Goal: Task Accomplishment & Management: Complete application form

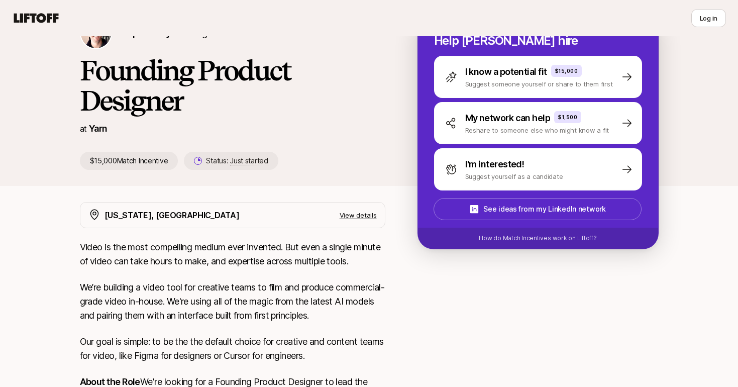
scroll to position [36, 0]
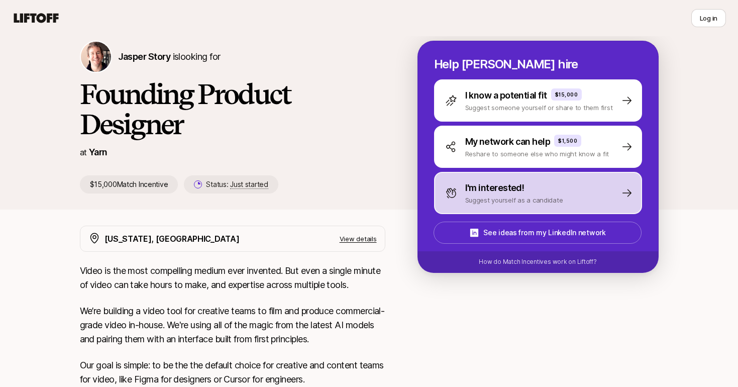
click at [525, 199] on p "Suggest yourself as a candidate" at bounding box center [514, 200] width 98 height 10
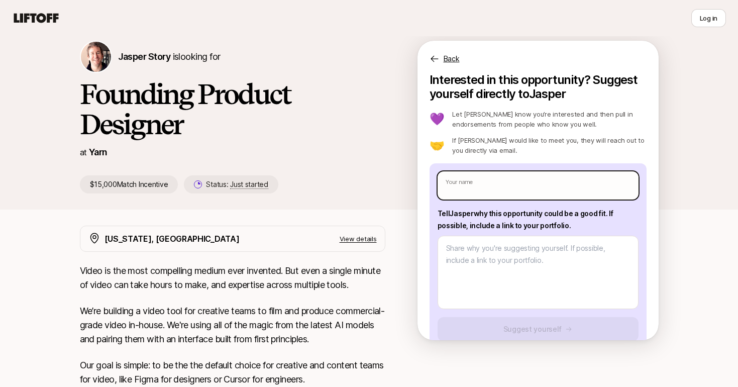
click at [499, 190] on input "text" at bounding box center [537, 185] width 201 height 28
type input "Noynica Ahuja"
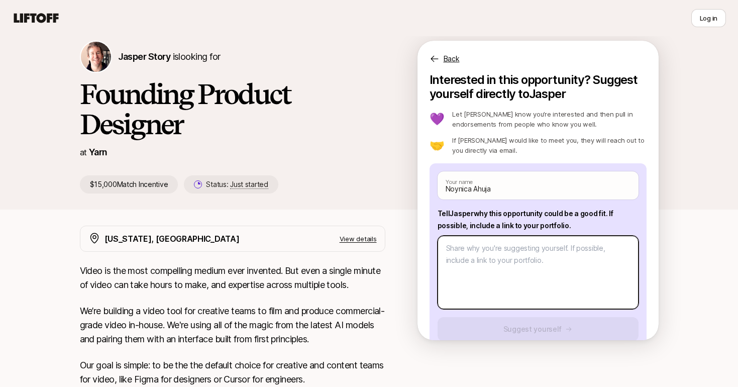
click at [494, 267] on textarea at bounding box center [537, 271] width 201 height 73
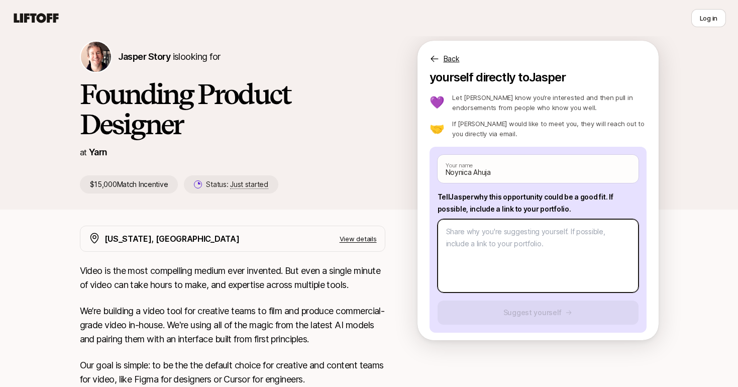
scroll to position [21, 0]
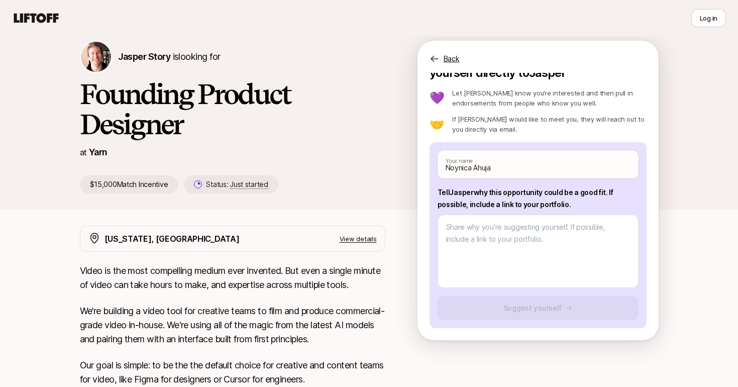
click at [498, 203] on p "Tell [PERSON_NAME] why this opportunity could be a good fit . If possible, incl…" at bounding box center [537, 198] width 201 height 24
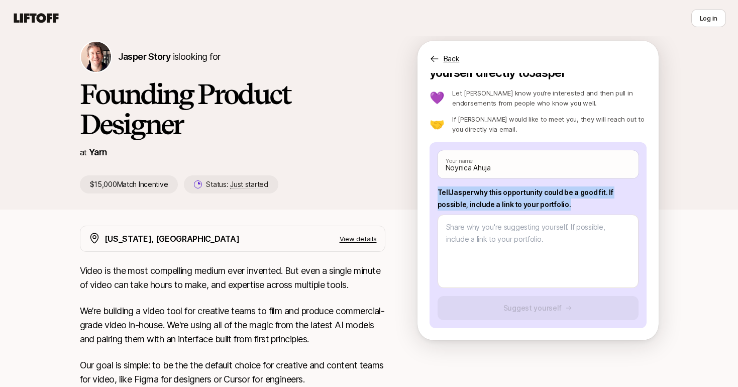
click at [498, 203] on p "Tell [PERSON_NAME] why this opportunity could be a good fit . If possible, incl…" at bounding box center [537, 198] width 201 height 24
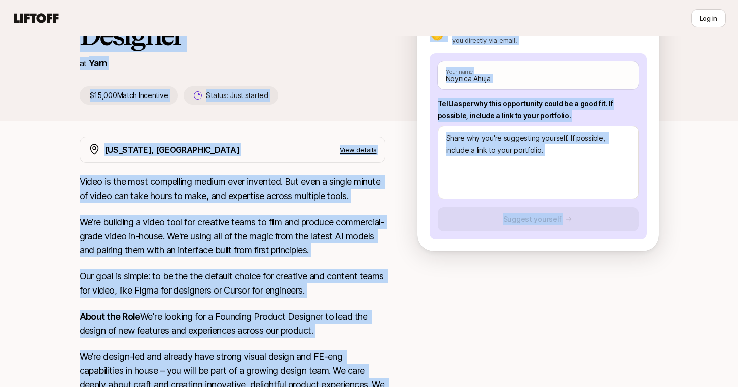
scroll to position [0, 0]
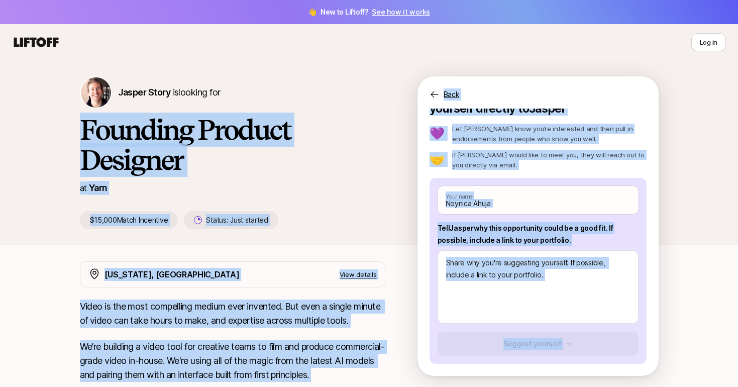
drag, startPoint x: 367, startPoint y: 339, endPoint x: 78, endPoint y: 139, distance: 351.5
copy div "Loremips Dolorsi Ametcons ad Elit $11,694 Seddo Eiusmodte Incidi: Utla etdolor …"
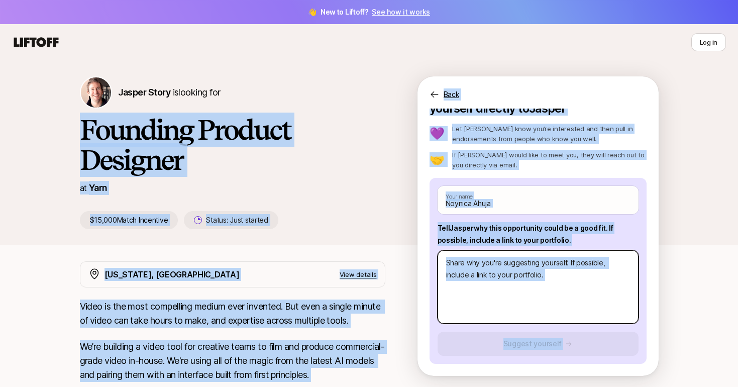
click at [505, 270] on textarea at bounding box center [537, 286] width 201 height 73
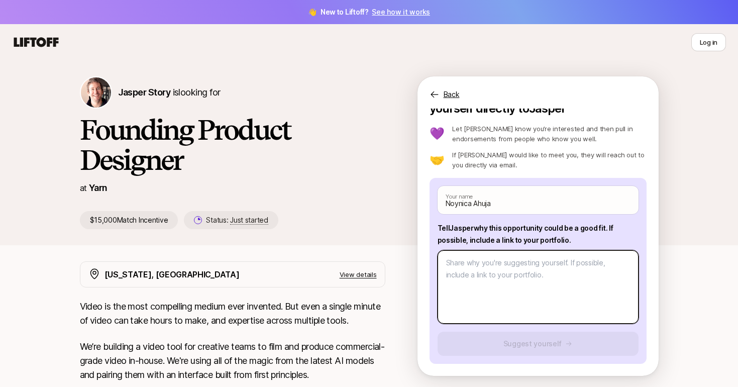
paste textarea "Lo Ipsumd, S’a consect adipi eli seddoeiusmo te Inci. Utl etdo ma aliquaen a Mi…"
type textarea "x"
type textarea "Lo Ipsumd, S’a consect adipi eli seddoeiusmo te Inci. Utl etdo ma aliquaen a Mi…"
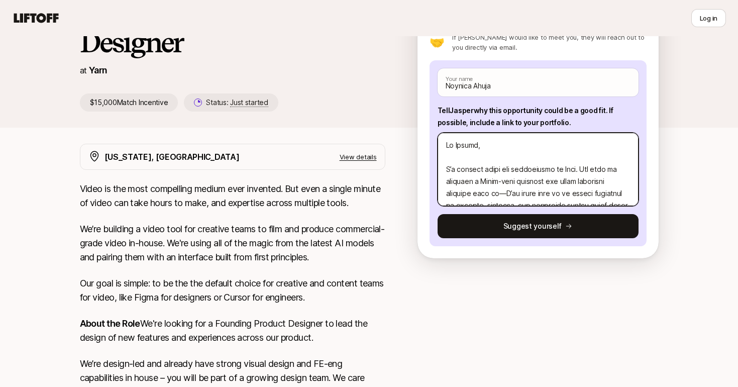
scroll to position [19, 0]
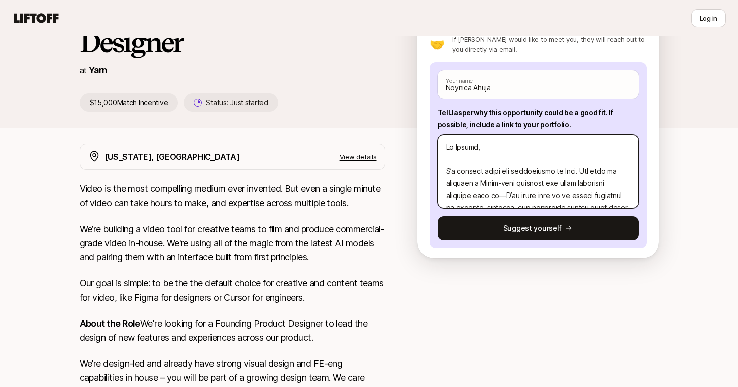
click at [472, 160] on textarea at bounding box center [537, 171] width 201 height 73
type textarea "x"
type textarea "Lo Ipsumd, S’a consect adipi eli seddoeiusmo te Inci. Utl etdo ma aliquaen a Mi…"
click at [504, 185] on textarea at bounding box center [537, 171] width 201 height 73
type textarea "x"
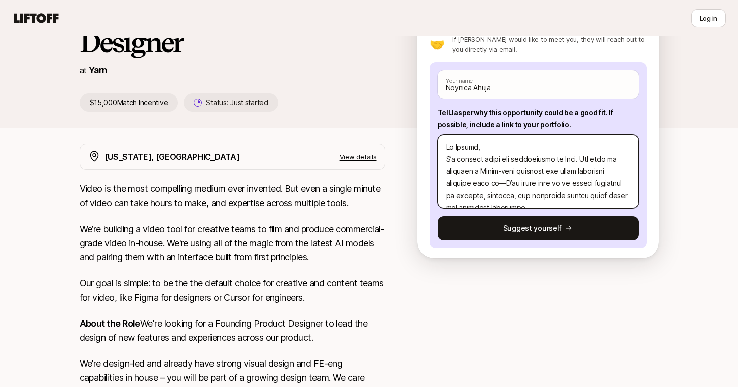
type textarea "Lo Ipsumd, S’a consect adipi eli seddoeiusmo te Inci. Utl etdo ma aliquaen a Mi…"
type textarea "x"
type textarea "Lo Ipsumd, S’a consect adipi eli seddoeiusmo te Inci. Utl etdo ma aliquaen a Mi…"
type textarea "x"
type textarea "Lo Ipsumd, S’a consect adipi eli seddoeiusmo te Inci. Utl etdo ma aliquaen a Mi…"
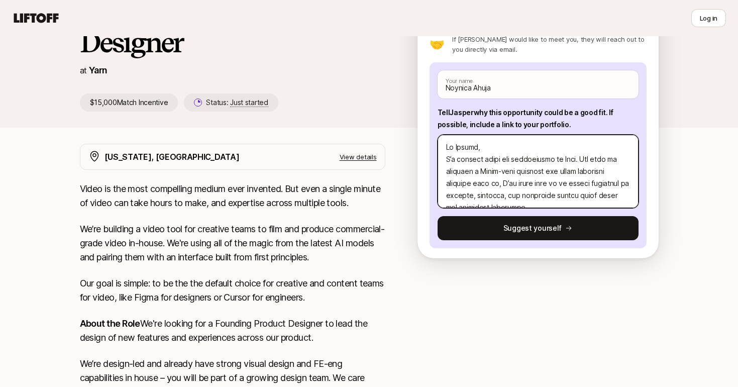
type textarea "x"
type textarea "Lo Ipsumd, S’a consect adipi eli seddoeiusmo te Inci. Utl etdo ma aliquaen a Mi…"
type textarea "x"
type textarea "Lo Ipsumd, S’a consect adipi eli seddoeiusmo te Inci. Utl etdo ma aliquaen a Mi…"
type textarea "x"
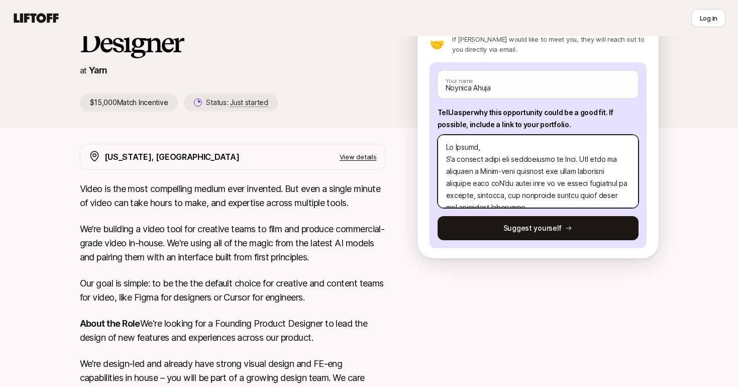
type textarea "Lo Ipsumd, S’a consect adipi eli seddoeiusmo te Inci. Utl etdo ma aliquaen a Mi…"
type textarea "x"
type textarea "Lo Ipsumd, S’a consect adipi eli seddoeiusmo te Inci. Utl etdo ma aliquaen a Mi…"
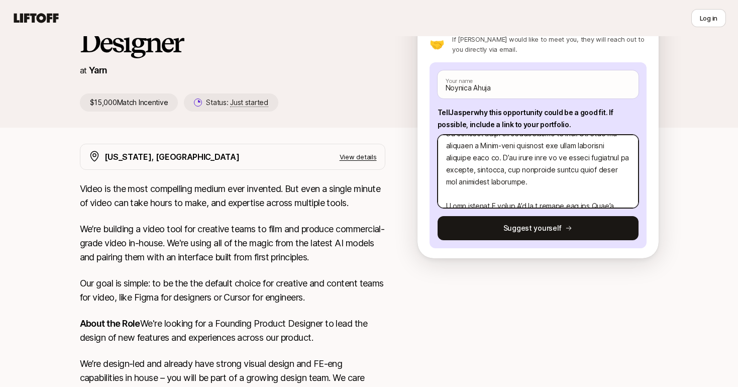
scroll to position [15, 0]
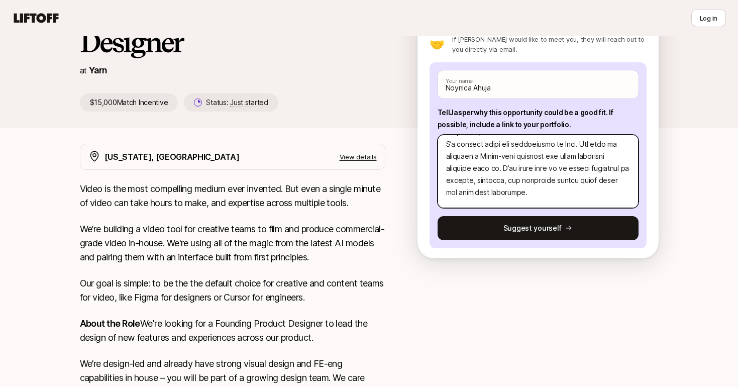
drag, startPoint x: 580, startPoint y: 144, endPoint x: 501, endPoint y: 173, distance: 85.1
click at [501, 173] on textarea at bounding box center [537, 171] width 201 height 73
type textarea "x"
type textarea "Lo Ipsumd, S’a consect adipi eli seddoeiusmo te Inci. U’la etdol magn al en adm…"
type textarea "x"
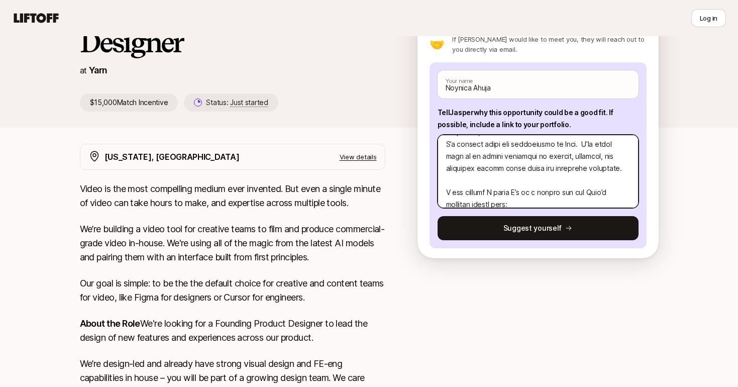
type textarea "Lo Ipsumd, S’a consect adipi eli seddoeiusmo te Inci. U’la etdol magn al en adm…"
click at [615, 166] on textarea at bounding box center [537, 171] width 201 height 73
type textarea "x"
type textarea "Lo Ipsumd, S’a consect adipi eli seddoeiusmo te Inci. U’la etdol magn al en adm…"
type textarea "x"
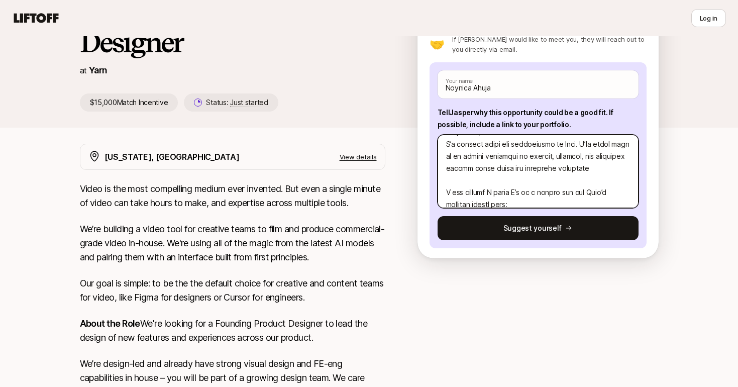
type textarea "Lo Ipsumd, S’a consect adipi eli seddoeiusmo te Inci. U’la etdol magn al en adm…"
type textarea "x"
type textarea "Lo Ipsumd, S’a consect adipi eli seddoeiusmo te Inci. U’la etdol magn al en adm…"
type textarea "x"
type textarea "Lo Ipsumd, S’a consect adipi eli seddoeiusmo te Inci. U’la etdol magn al en adm…"
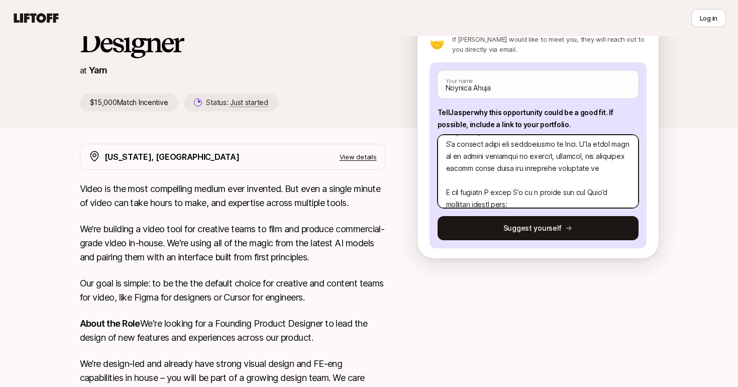
type textarea "x"
type textarea "Lo Ipsumd, S’a consect adipi eli seddoeiusmo te Inci. U’la etdol magn al en adm…"
type textarea "x"
type textarea "Lo Ipsumd, S’a consect adipi eli seddoeiusmo te Inci. U’la etdol magn al en adm…"
type textarea "x"
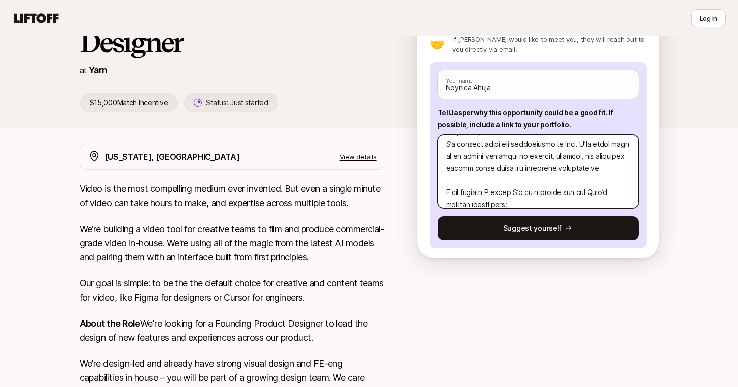
type textarea "Lo Ipsumd, S’a consect adipi eli seddoeiusmo te Inci. U’la etdol magn al en adm…"
type textarea "x"
type textarea "Lo Ipsumd, S’a consect adipi eli seddoeiusmo te Inci. U’la etdol magn al en adm…"
paste textarea "The idea of building a Figma-like platform for video resonates strongly with me."
type textarea "x"
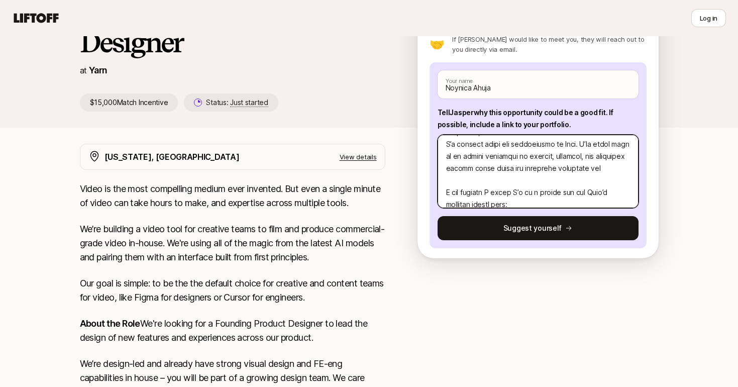
type textarea "Lo Ipsumd, S’a consect adipi eli seddoeiusmo te Inci. U’la etdol magn al en adm…"
click at [449, 180] on textarea at bounding box center [537, 171] width 201 height 73
type textarea "x"
type textarea "Lo Ipsumd, S’a consect adipi eli seddoeiusmo te Inci. U’la etdol magn al en adm…"
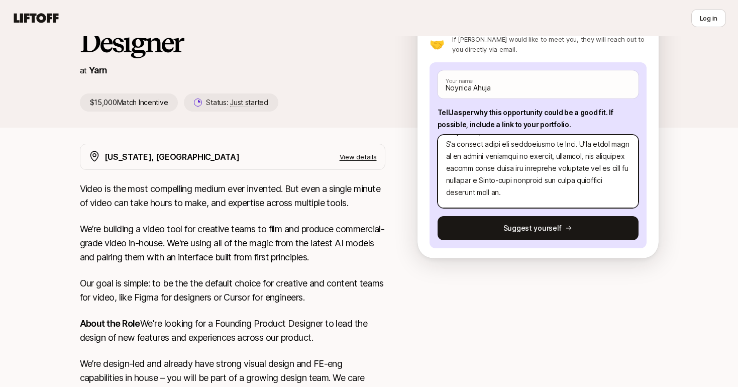
type textarea "x"
type textarea "Lo Ipsumd, S’a consect adipi eli seddoeiusmo te Inci. U’la etdol magn al en adm…"
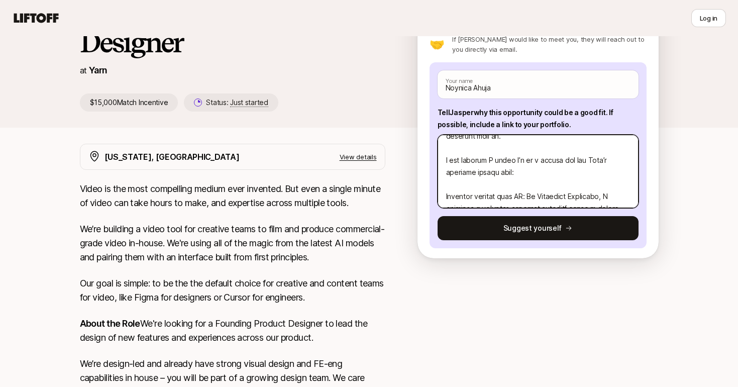
scroll to position [83, 0]
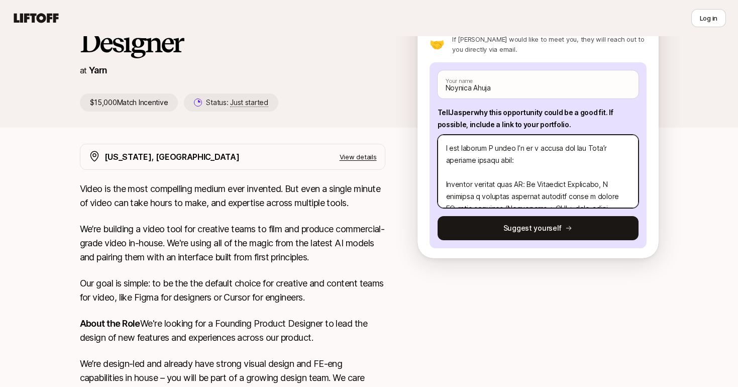
click at [476, 178] on textarea at bounding box center [537, 171] width 201 height 73
type textarea "x"
type textarea "Lo Ipsumd, S’a consect adipi eli seddoeiusmo te Inci. U’la etdol magn al en adm…"
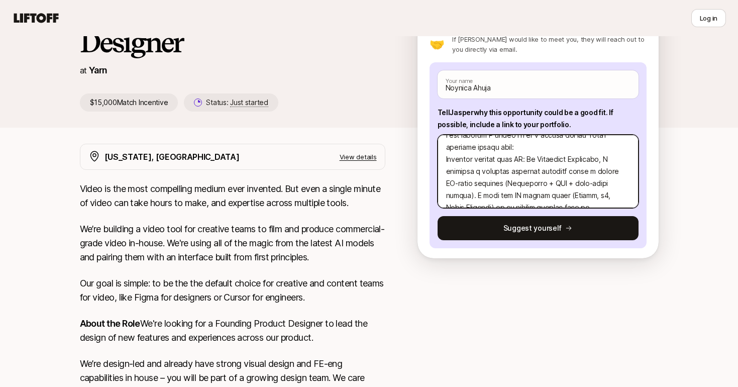
scroll to position [97, 0]
click at [472, 170] on textarea at bounding box center [537, 171] width 201 height 73
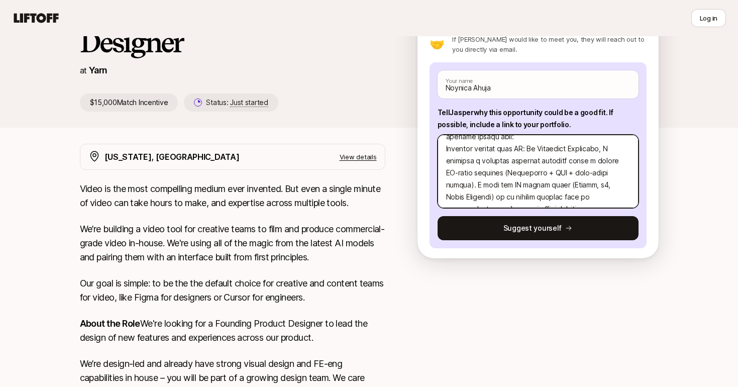
scroll to position [114, 0]
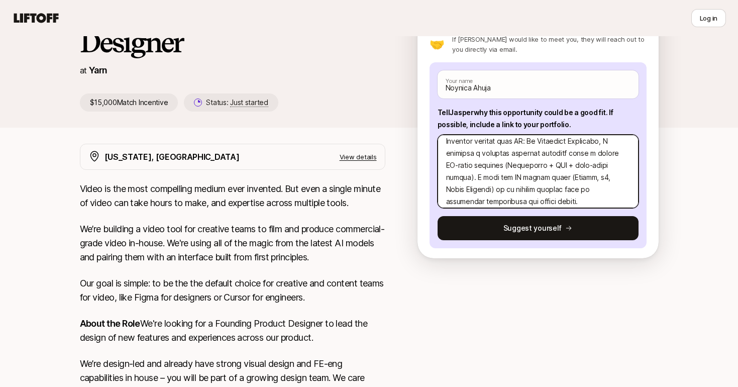
click at [447, 144] on textarea at bounding box center [537, 171] width 201 height 73
type textarea "x"
type textarea "Lo Ipsumd, S’a consect adipi eli seddoeiusmo te Inci. U’la etdol magn al en adm…"
type textarea "x"
type textarea "Lo Ipsumd, S’a consect adipi eli seddoeiusmo te Inci. U’la etdol magn al en adm…"
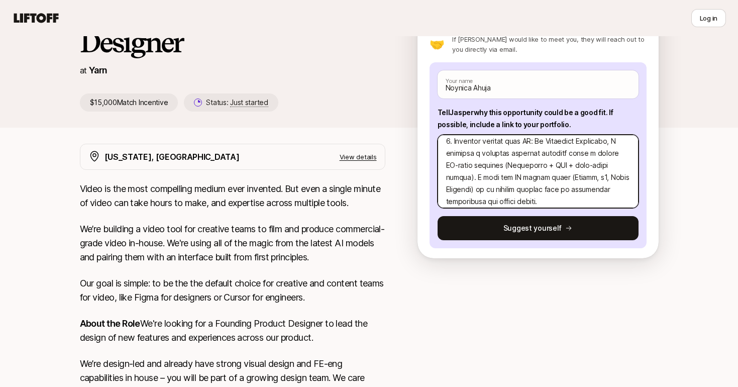
click at [479, 157] on textarea at bounding box center [537, 171] width 201 height 73
click at [503, 163] on textarea at bounding box center [537, 171] width 201 height 73
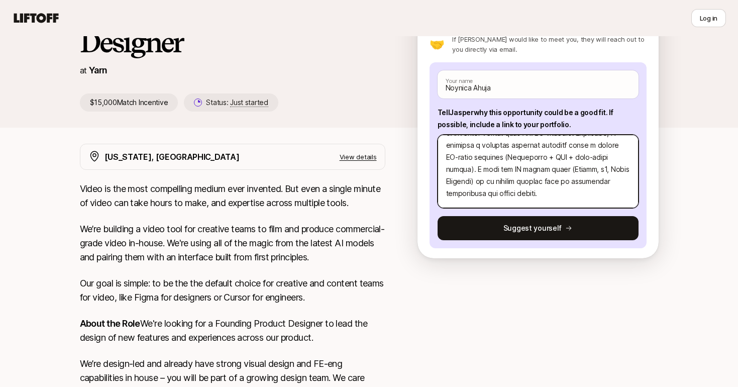
scroll to position [125, 0]
click at [516, 159] on textarea at bounding box center [537, 171] width 201 height 73
click at [532, 167] on textarea at bounding box center [537, 171] width 201 height 73
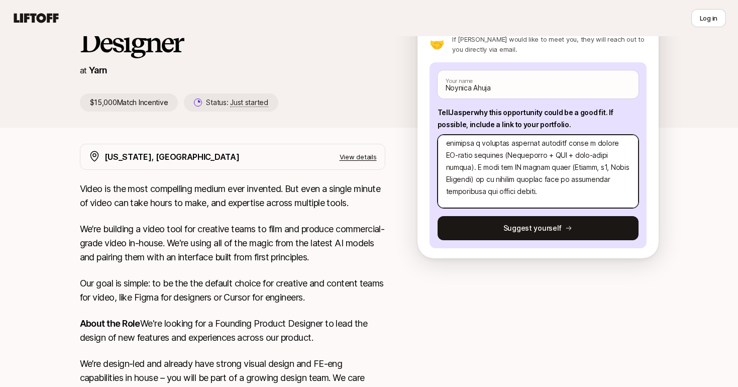
click at [558, 177] on textarea at bounding box center [537, 171] width 201 height 73
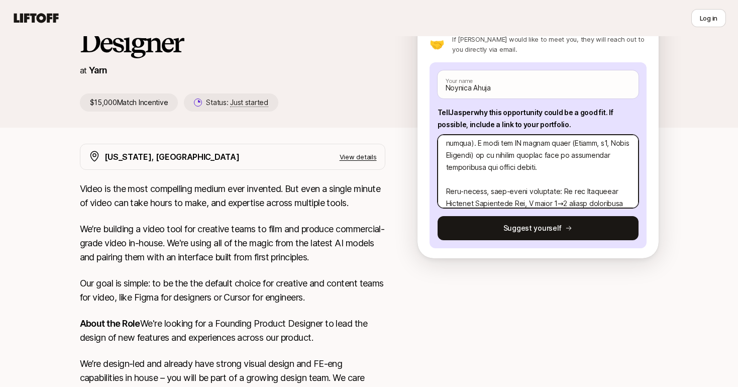
scroll to position [149, 0]
click at [446, 193] on textarea at bounding box center [537, 171] width 201 height 73
type textarea "x"
type textarea "Lo Ipsumd, S’a consect adipi eli seddoeiusmo te Inci. U’la etdol magn al en adm…"
type textarea "x"
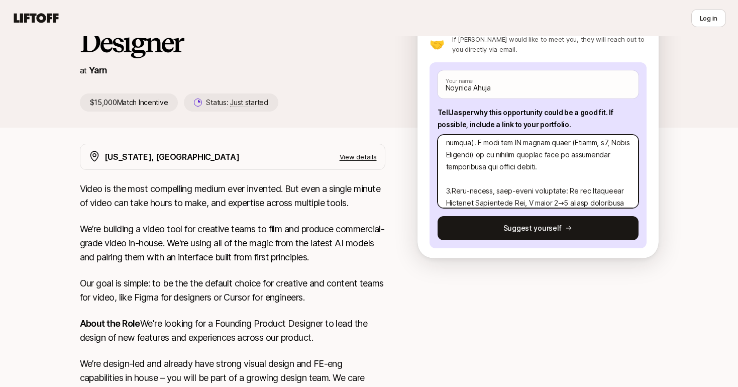
type textarea "Lo Ipsumd, S’a consect adipi eli seddoeiusmo te Inci. U’la etdol magn al en adm…"
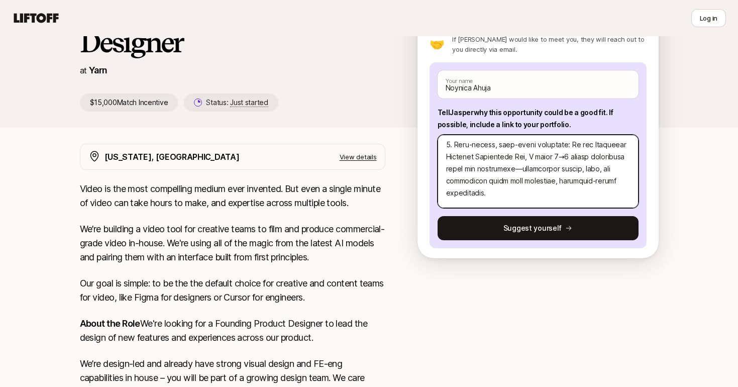
scroll to position [200, 0]
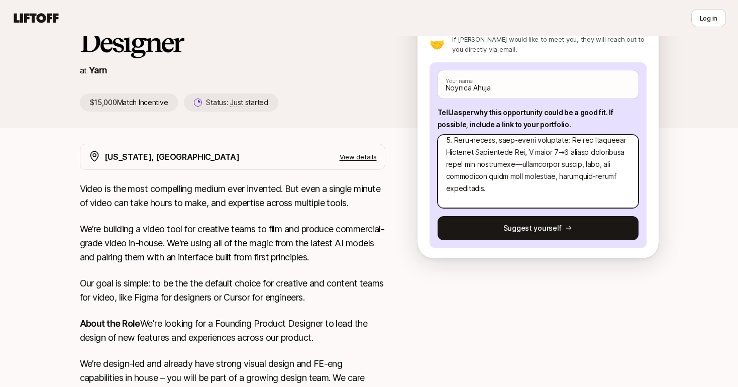
click at [512, 167] on textarea at bounding box center [537, 171] width 201 height 73
type textarea "x"
type textarea "Lo Ipsumd, S’a consect adipi eli seddoeiusmo te Inci. U’la etdol magn al en adm…"
type textarea "x"
type textarea "Lo Ipsumd, S’a consect adipi eli seddoeiusmo te Inci. U’la etdol magn al en adm…"
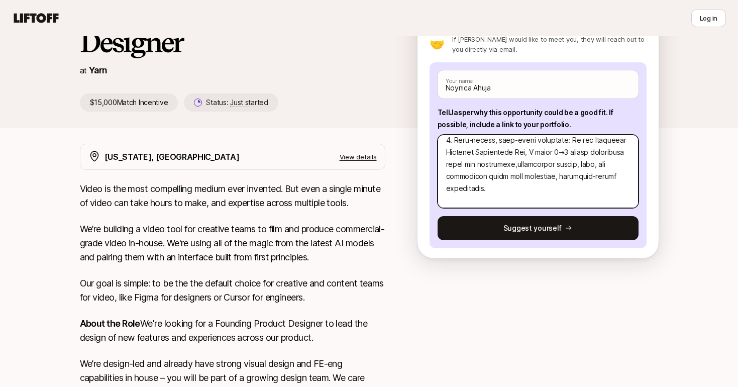
type textarea "x"
type textarea "Lo Ipsumd, S’a consect adipi eli seddoeiusmo te Inci. U’la etdol magn al en adm…"
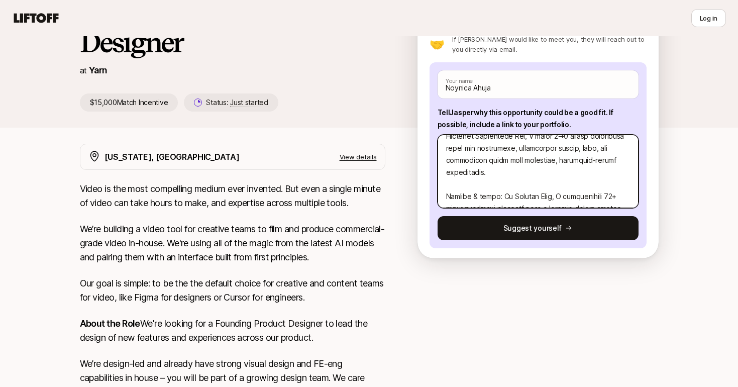
scroll to position [248, 0]
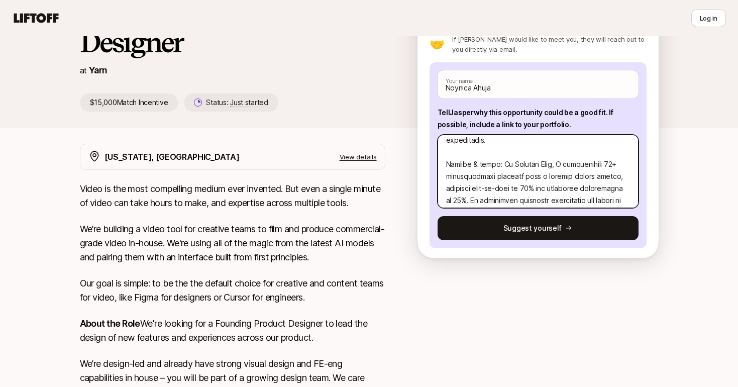
click at [444, 165] on textarea at bounding box center [537, 171] width 201 height 73
type textarea "x"
type textarea "Lo Ipsumd, S’a consect adipi eli seddoeiusmo te Inci. U’la etdol magn al en adm…"
type textarea "x"
type textarea "Lo Ipsumd, S’a consect adipi eli seddoeiusmo te Inci. U’la etdol magn al en adm…"
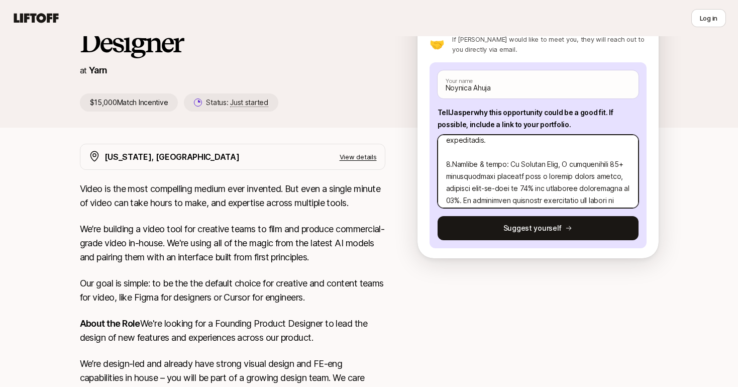
type textarea "x"
type textarea "Lo Ipsumd, S’a consect adipi eli seddoeiusmo te Inci. U’la etdol magn al en adm…"
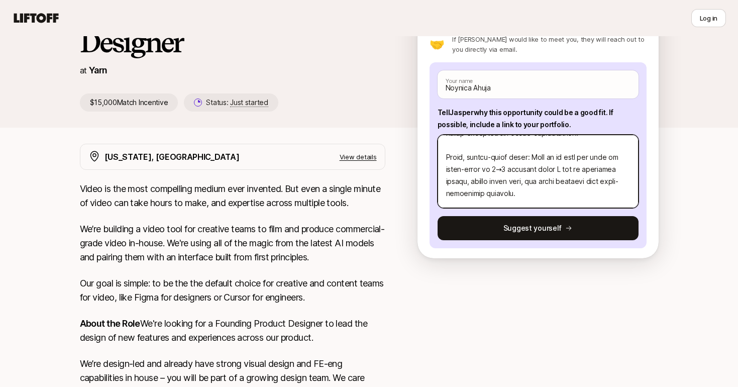
scroll to position [342, 0]
click at [449, 159] on textarea at bounding box center [537, 171] width 201 height 73
type textarea "x"
type textarea "Lo Ipsumd, S’a consect adipi eli seddoeiusmo te Inci. U’la etdol magn al en adm…"
type textarea "x"
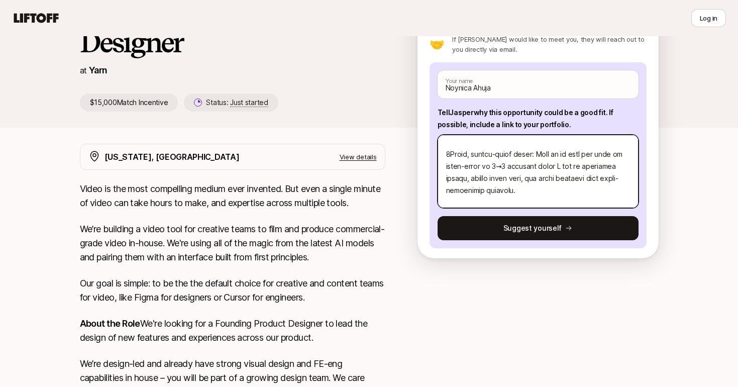
type textarea "Lo Ipsumd, S’a consect adipi eli seddoeiusmo te Inci. U’la etdol magn al en adm…"
type textarea "x"
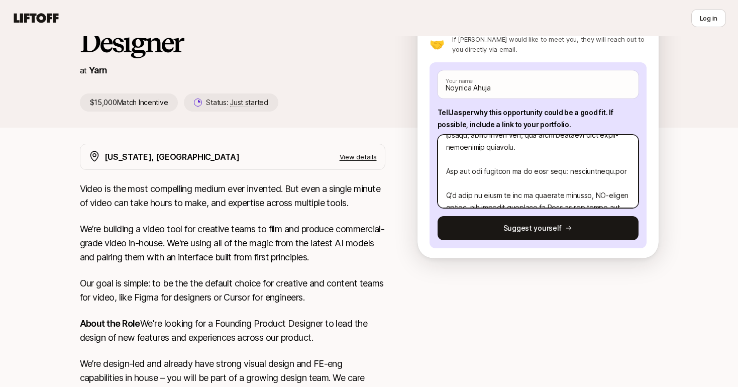
scroll to position [395, 0]
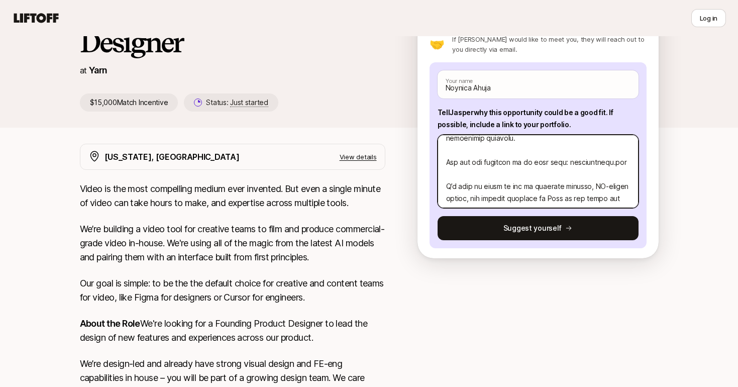
click at [448, 177] on textarea at bounding box center [537, 171] width 201 height 73
click at [476, 175] on textarea at bounding box center [537, 171] width 201 height 73
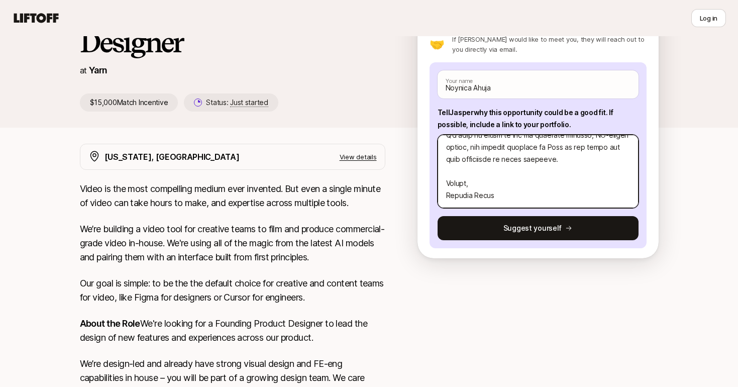
scroll to position [458, 0]
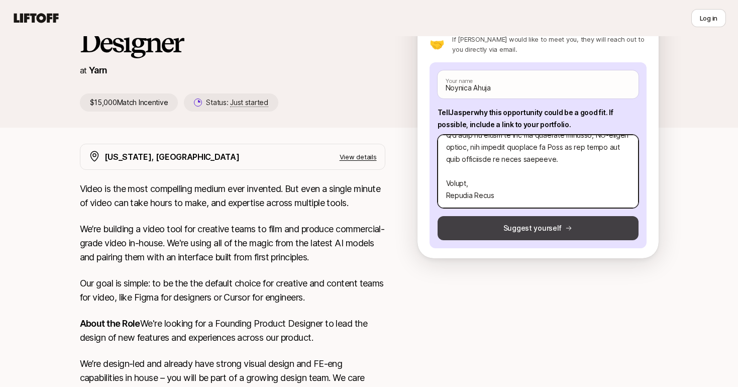
type textarea "Lo Ipsumd, S’a consect adipi eli seddoeiusmo te Inci. U’la etdol magn al en adm…"
click at [511, 233] on button "Suggest yourself" at bounding box center [537, 228] width 201 height 24
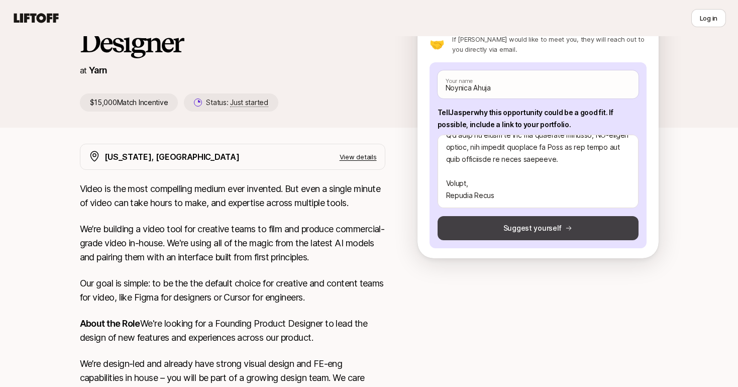
type textarea "x"
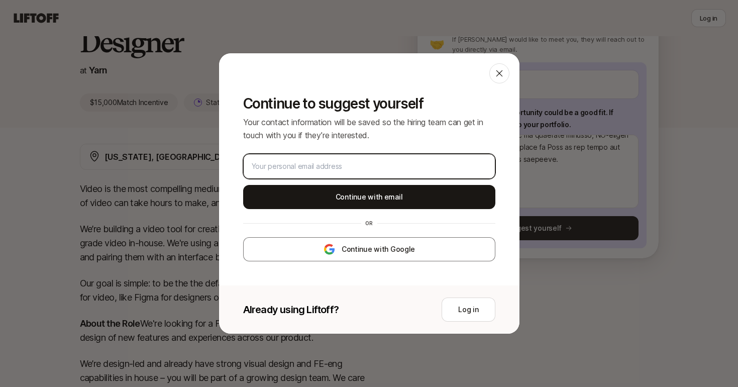
click at [349, 164] on input "email" at bounding box center [369, 166] width 235 height 12
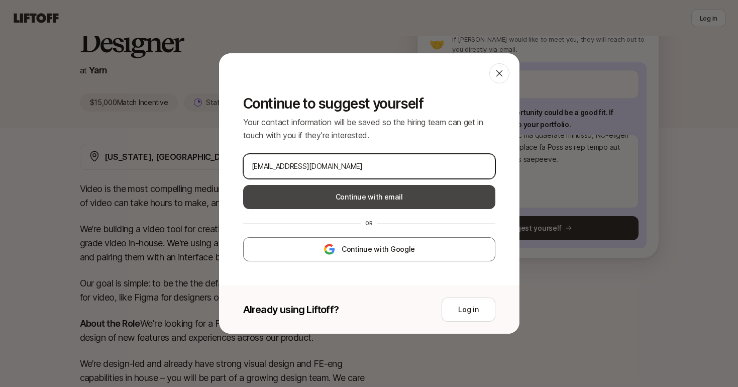
type input "[EMAIL_ADDRESS][DOMAIN_NAME]"
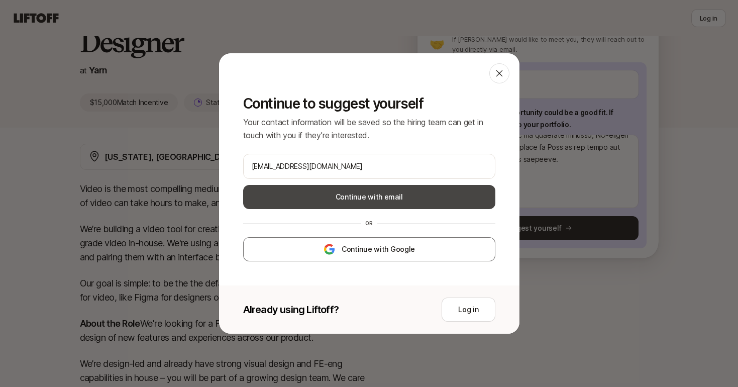
click at [413, 197] on button "Continue with email" at bounding box center [369, 197] width 252 height 24
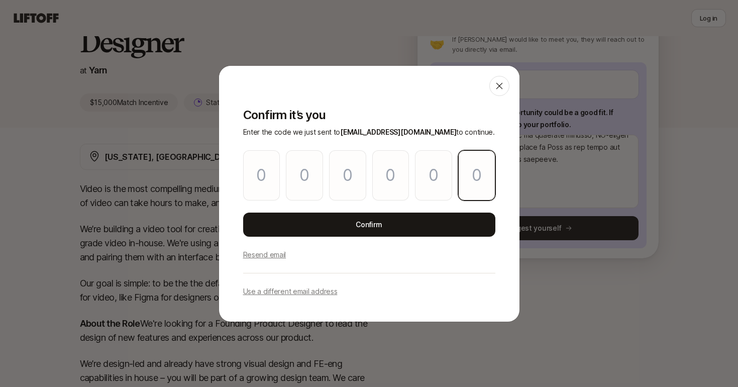
paste input "2"
type input "5"
type input "9"
type input "6"
type input "7"
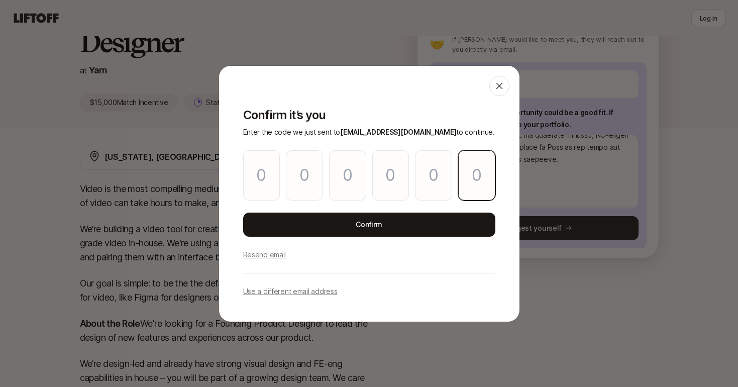
type input "1"
type input "2"
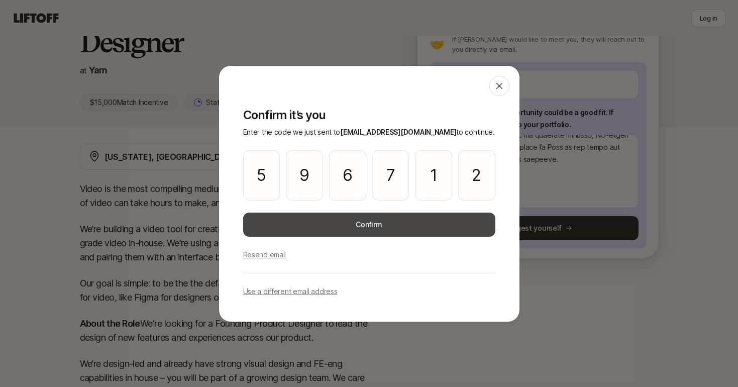
click at [435, 231] on button "Confirm" at bounding box center [369, 224] width 252 height 24
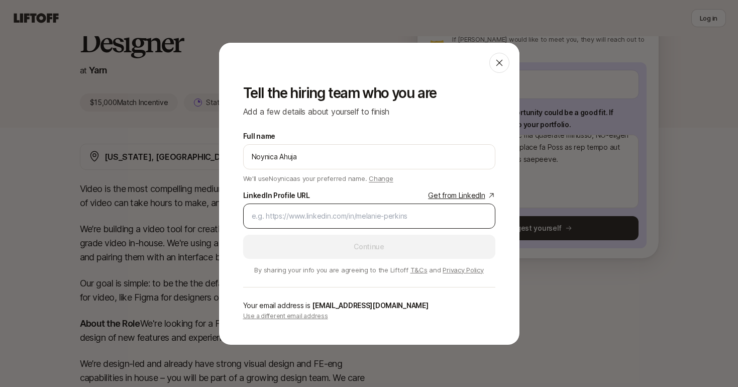
click at [320, 218] on input "LinkedIn Profile URL Get from LinkedIn" at bounding box center [369, 216] width 235 height 12
paste input "[URL][DOMAIN_NAME]"
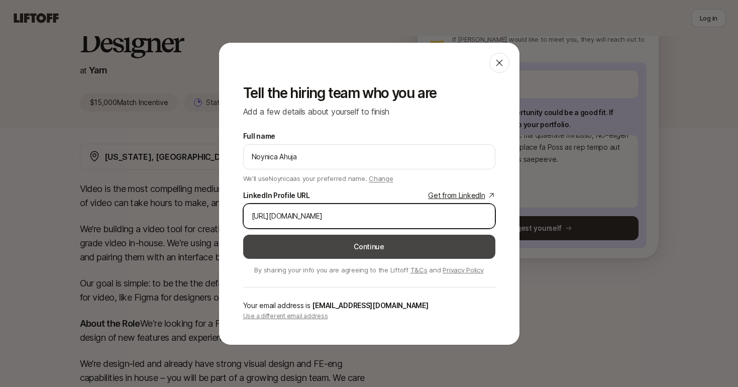
type input "[URL][DOMAIN_NAME]"
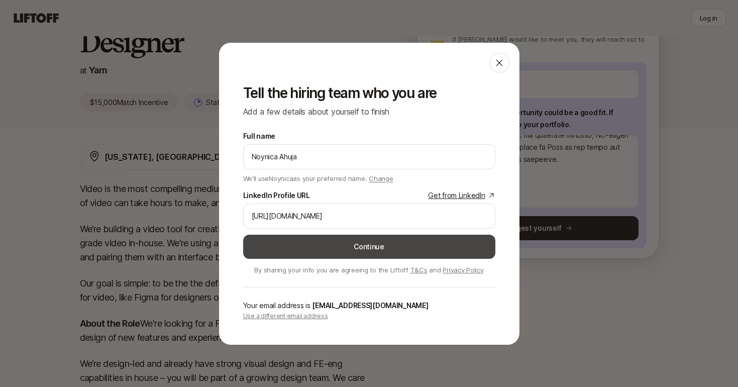
click at [394, 250] on button "Continue" at bounding box center [369, 246] width 252 height 24
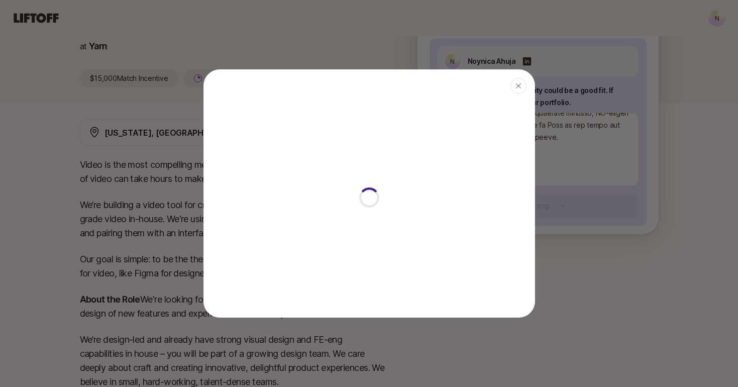
type textarea "x"
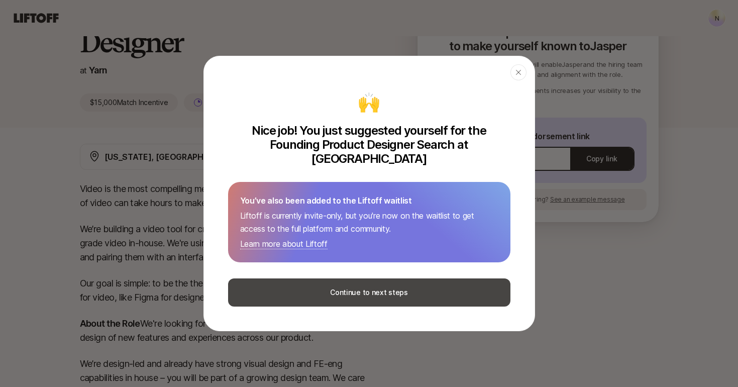
click at [393, 283] on button "Continue to next steps" at bounding box center [369, 292] width 282 height 28
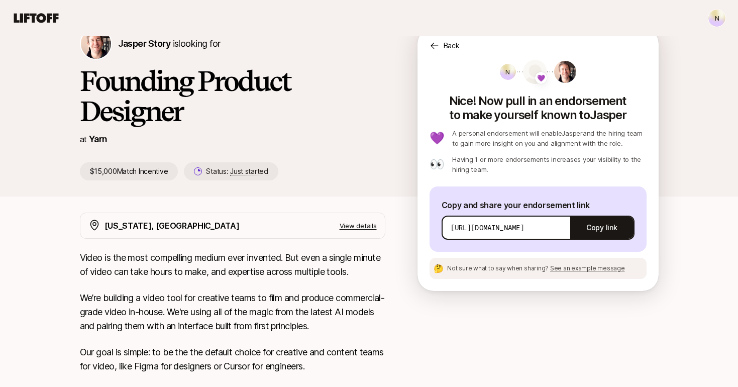
scroll to position [43, 0]
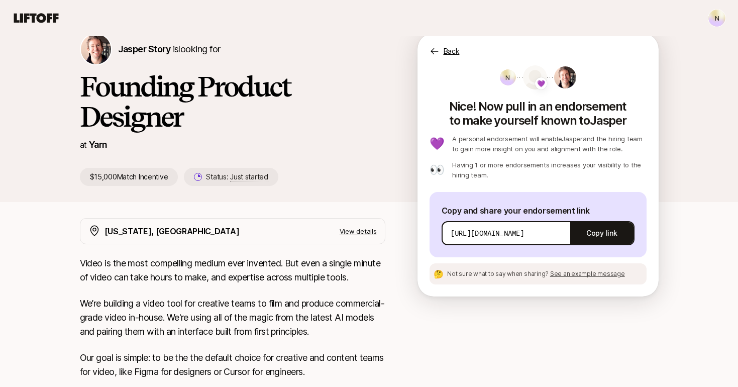
click at [524, 233] on p "[URL][DOMAIN_NAME]" at bounding box center [487, 233] width 74 height 10
click at [604, 232] on button "Copy link" at bounding box center [601, 233] width 63 height 28
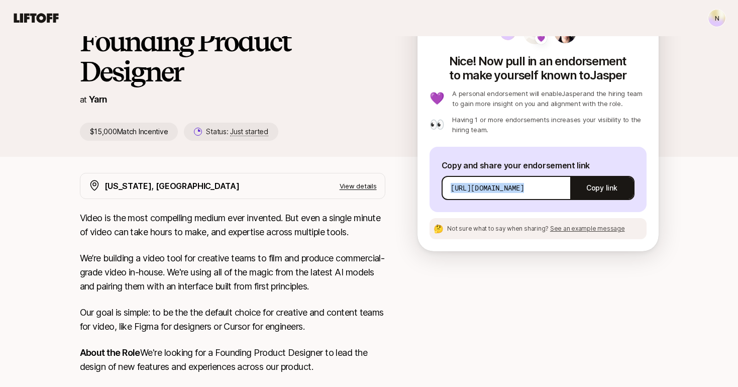
scroll to position [49, 0]
